Goal: Task Accomplishment & Management: Use online tool/utility

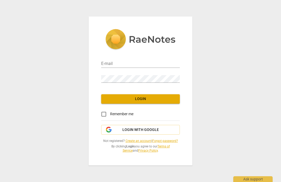
type input "[PERSON_NAME][EMAIL_ADDRESS][DOMAIN_NAME]"
click at [104, 115] on input "Remember me" at bounding box center [104, 114] width 13 height 13
checkbox input "true"
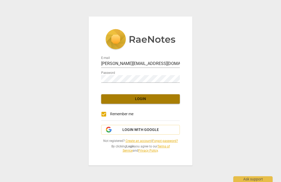
click at [139, 98] on span "Login" at bounding box center [141, 99] width 70 height 5
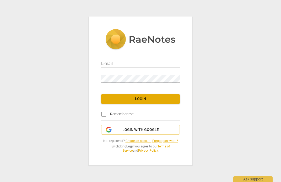
type input "[PERSON_NAME][EMAIL_ADDRESS][DOMAIN_NAME]"
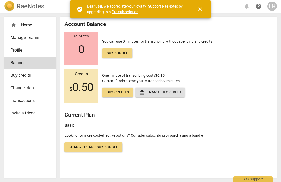
click at [204, 9] on span "close" at bounding box center [200, 9] width 13 height 6
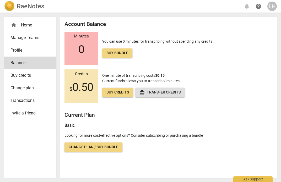
click at [24, 28] on div "home Home" at bounding box center [27, 25] width 35 height 6
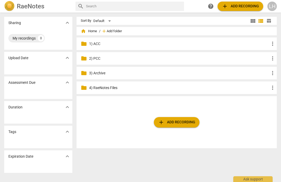
click at [111, 32] on span "Add folder" at bounding box center [114, 31] width 15 height 4
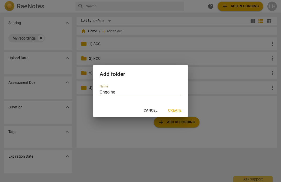
type input "Ongoing"
click at [183, 113] on button "Create" at bounding box center [175, 110] width 22 height 9
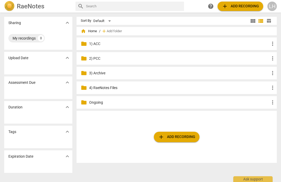
click at [132, 106] on div "folder Ongoing more_vert" at bounding box center [177, 102] width 201 height 13
click at [129, 104] on p "Ongoing" at bounding box center [179, 103] width 181 height 6
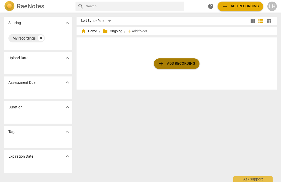
click at [170, 65] on span "add Add recording" at bounding box center [176, 64] width 37 height 6
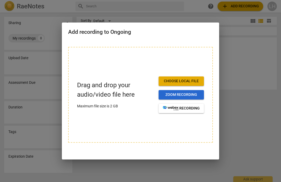
click at [189, 94] on span "Zoom recording" at bounding box center [181, 94] width 37 height 5
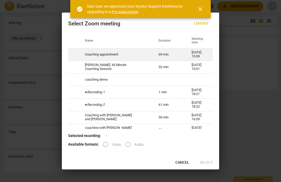
click at [130, 54] on td "Coaching appointment" at bounding box center [116, 54] width 74 height 13
radio input "true"
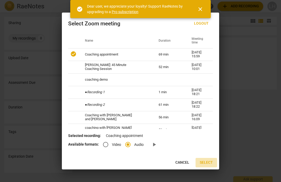
click at [208, 164] on span "Select" at bounding box center [206, 162] width 13 height 5
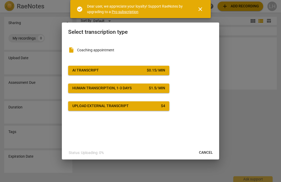
click at [196, 154] on button "Cancel" at bounding box center [206, 152] width 22 height 9
